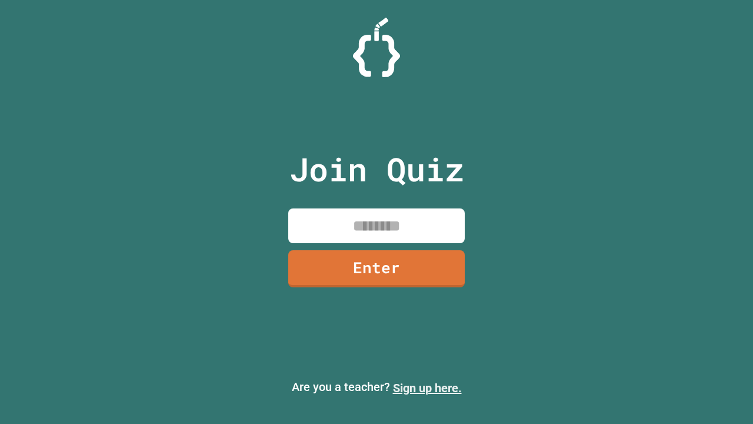
click at [427, 388] on link "Sign up here." at bounding box center [427, 388] width 69 height 14
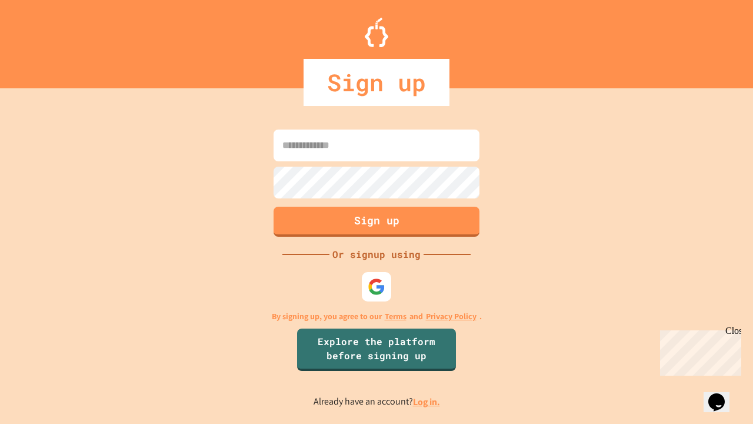
click at [427, 401] on link "Log in." at bounding box center [426, 401] width 27 height 12
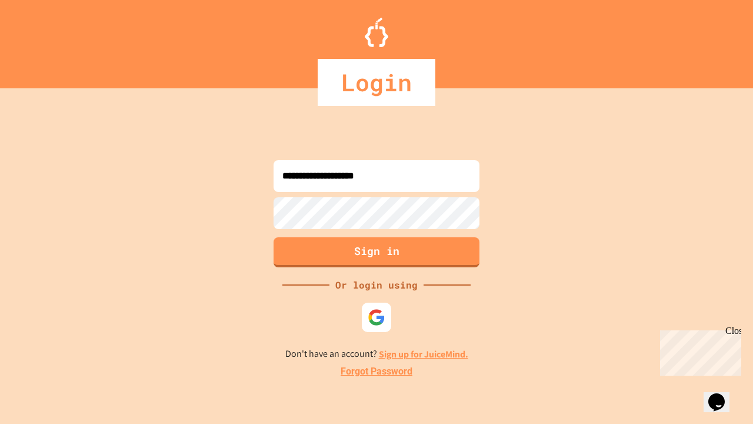
type input "**********"
